Goal: Information Seeking & Learning: Learn about a topic

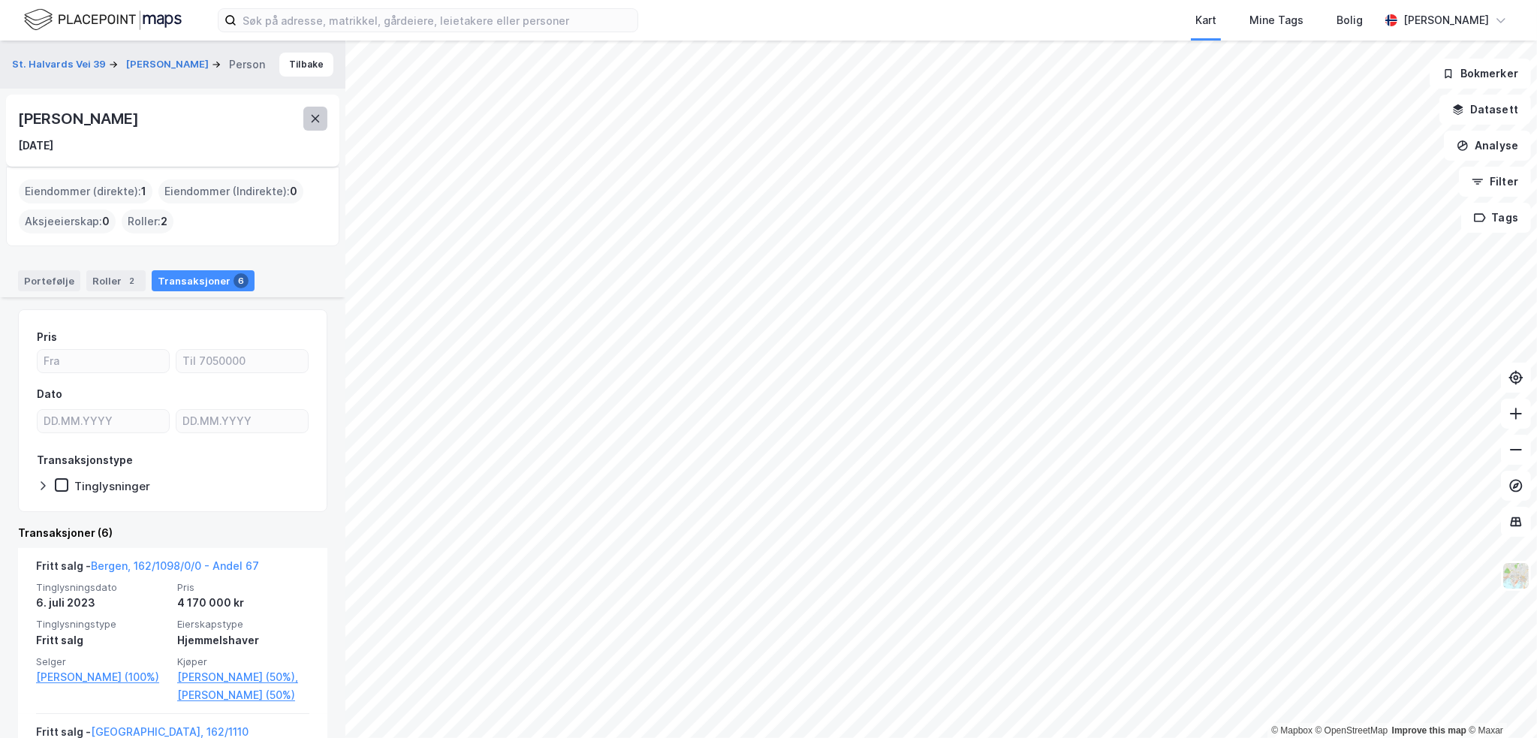
scroll to position [225, 0]
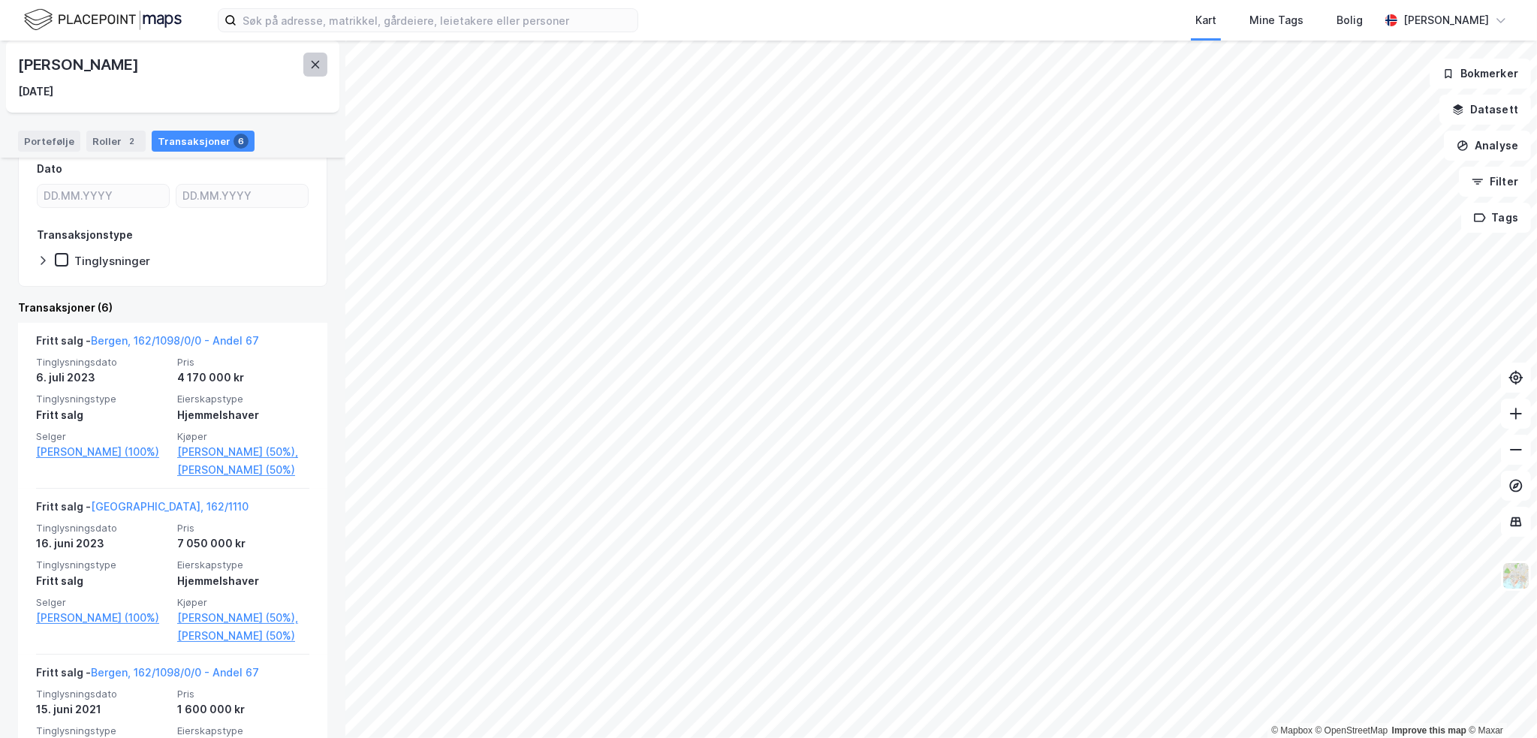
click at [310, 71] on button at bounding box center [315, 65] width 24 height 24
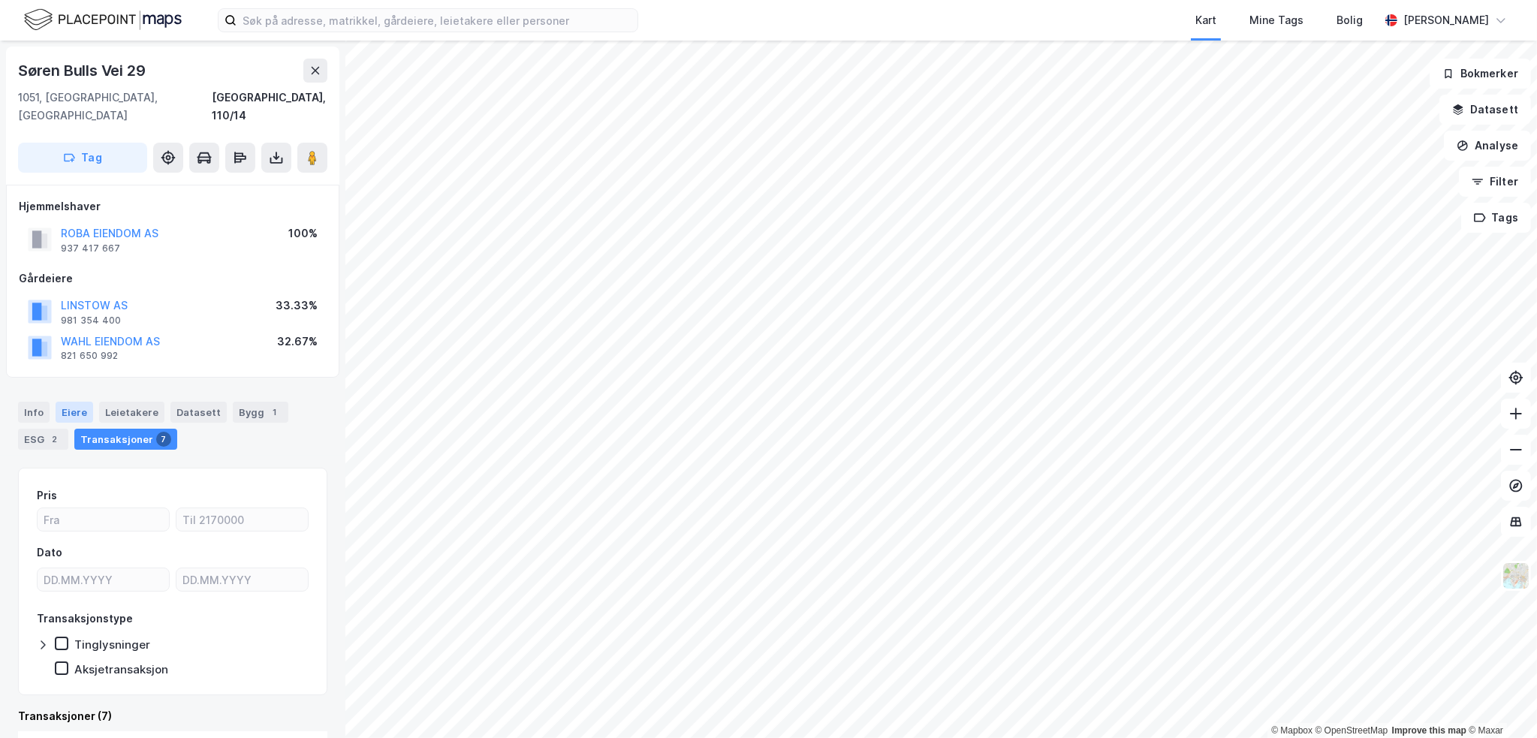
click at [80, 402] on div "Eiere" at bounding box center [75, 412] width 38 height 21
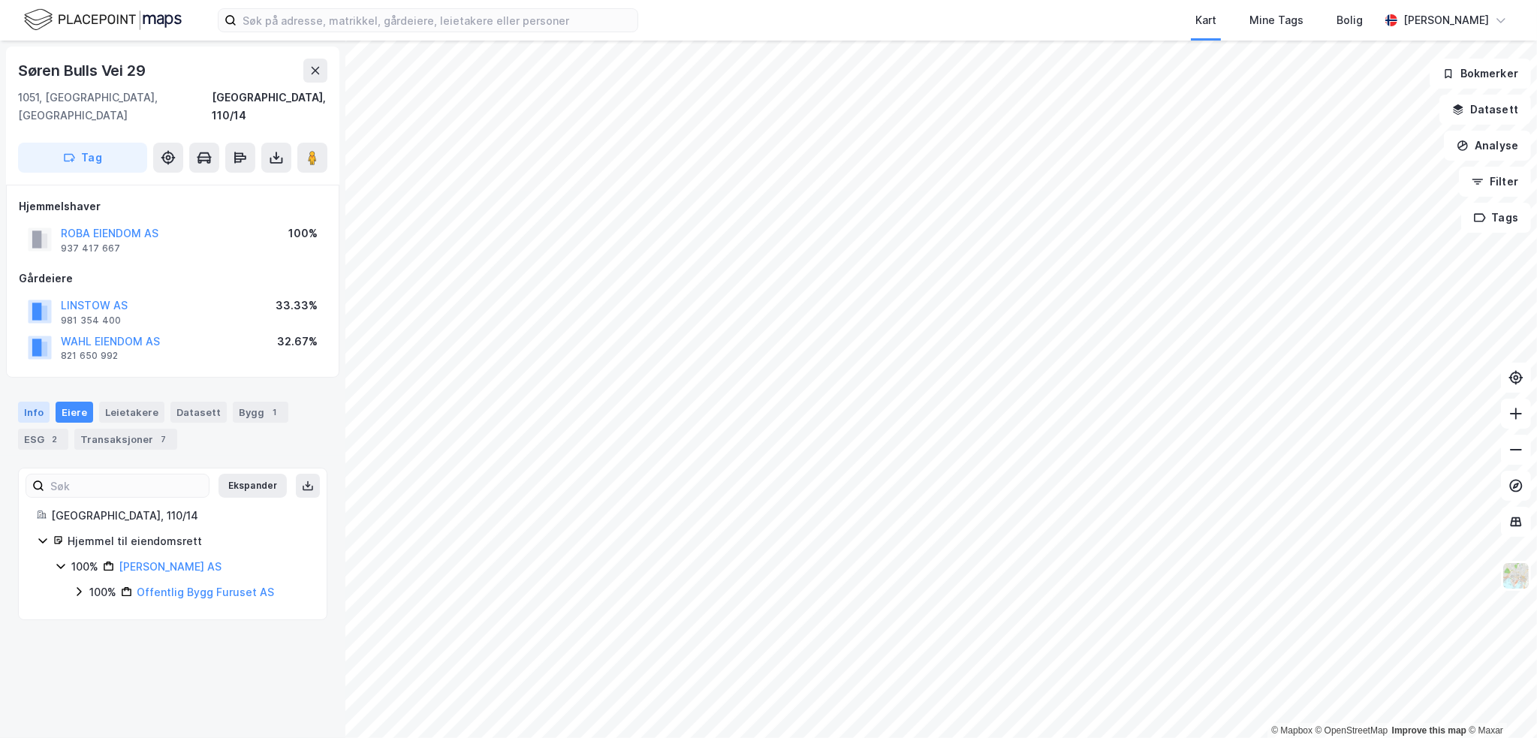
click at [47, 402] on div "Info" at bounding box center [34, 412] width 32 height 21
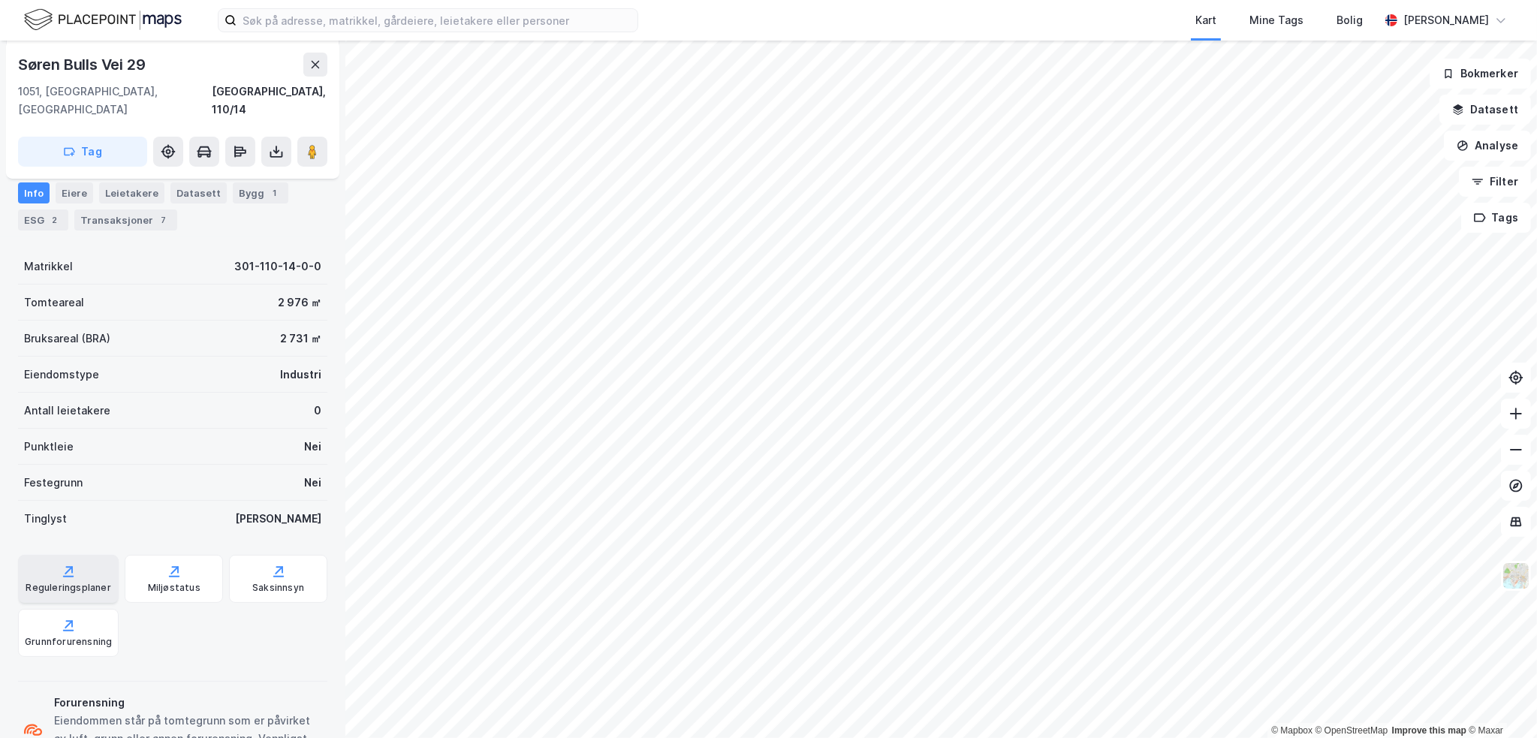
scroll to position [264, 0]
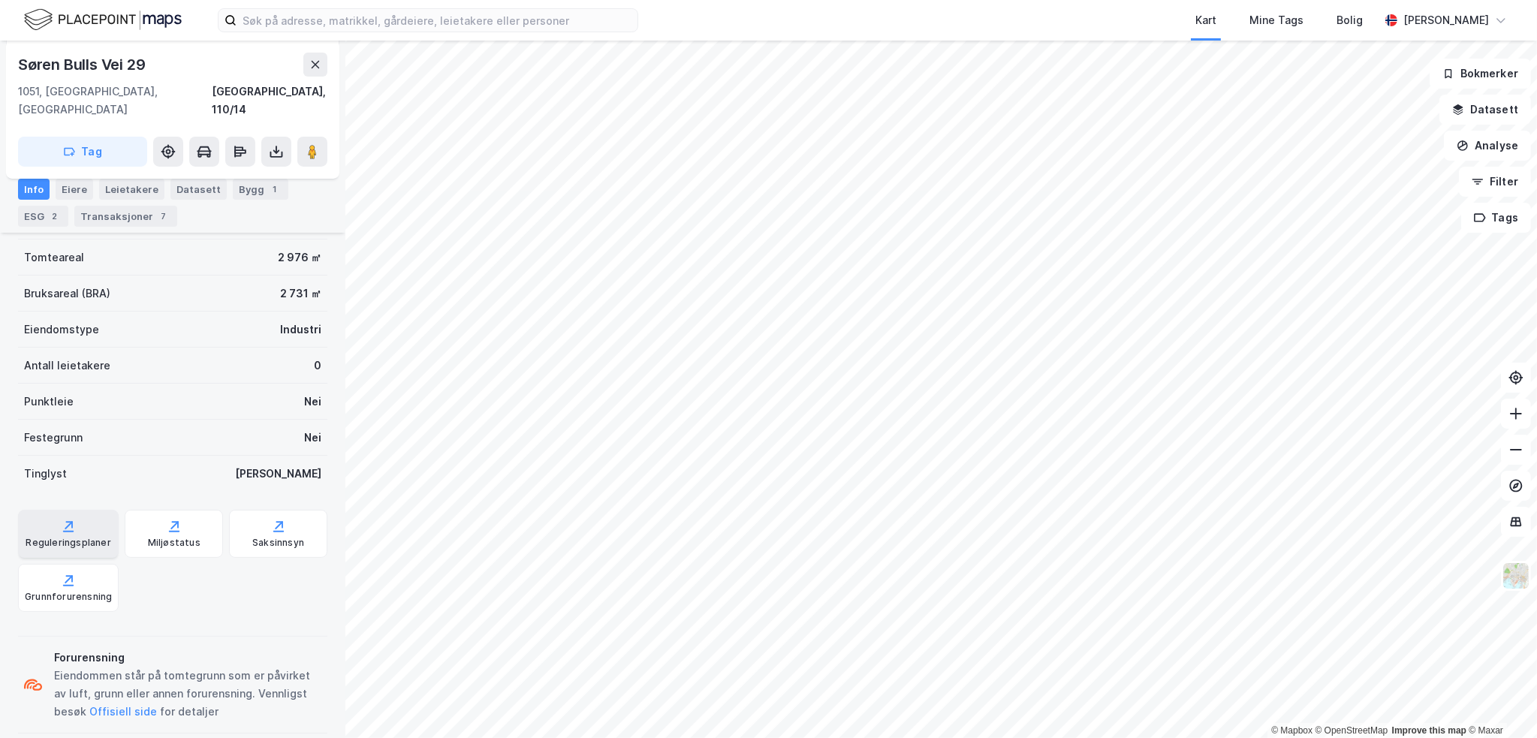
click at [76, 537] on div "Reguleringsplaner" at bounding box center [68, 543] width 85 height 12
